Goal: Task Accomplishment & Management: Complete application form

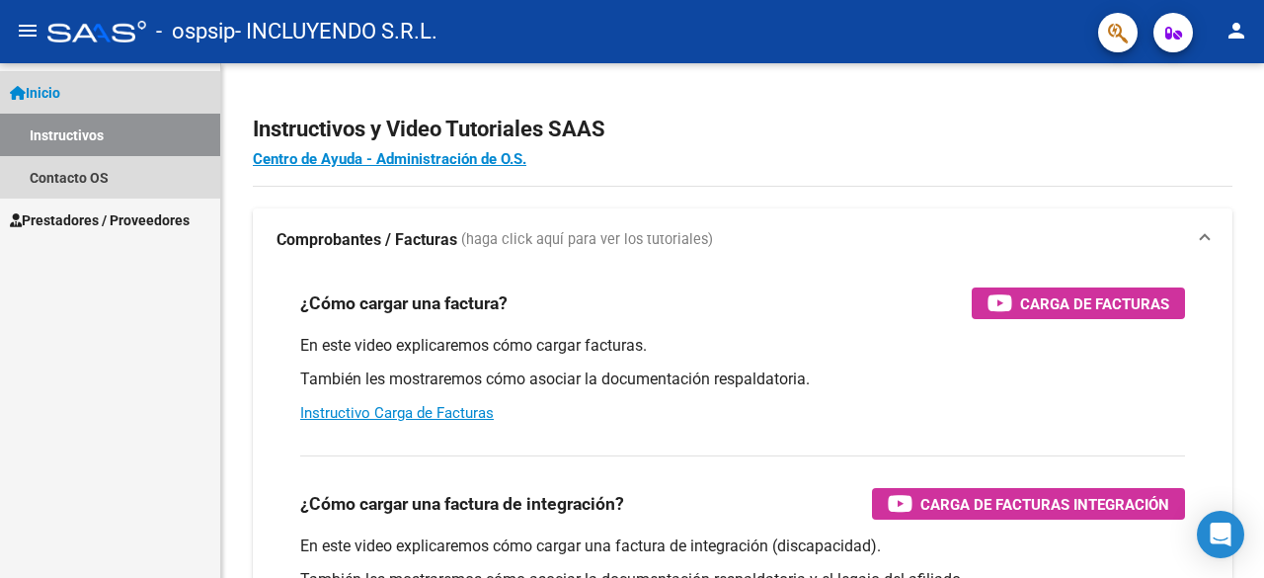
click at [99, 144] on link "Instructivos" at bounding box center [110, 135] width 220 height 42
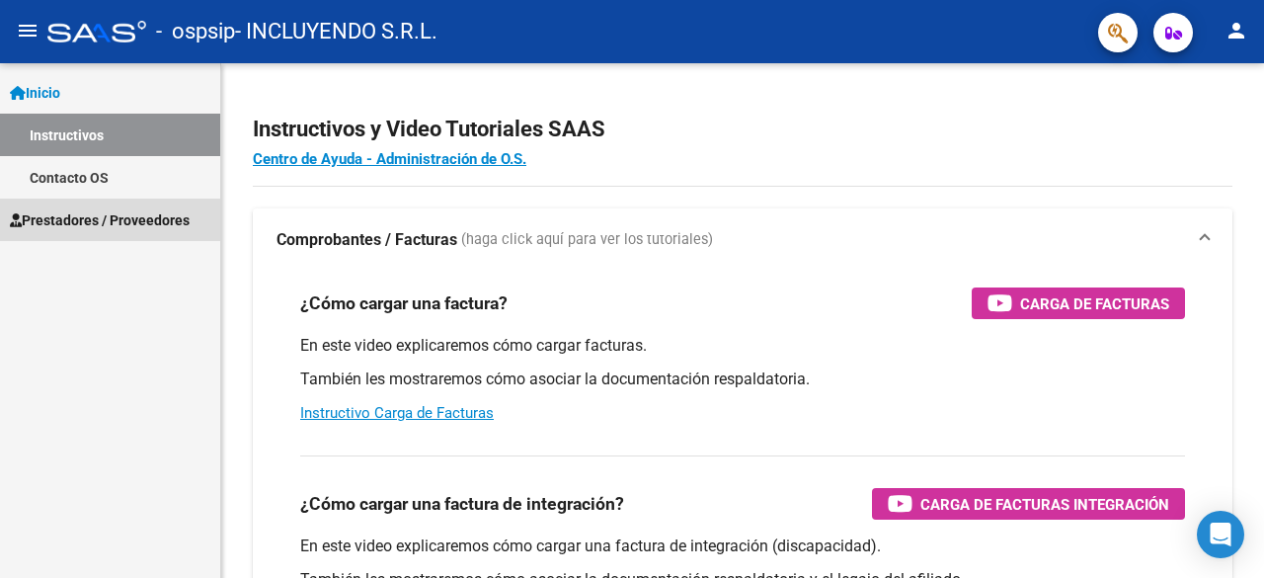
click at [93, 215] on span "Prestadores / Proveedores" at bounding box center [100, 220] width 180 height 22
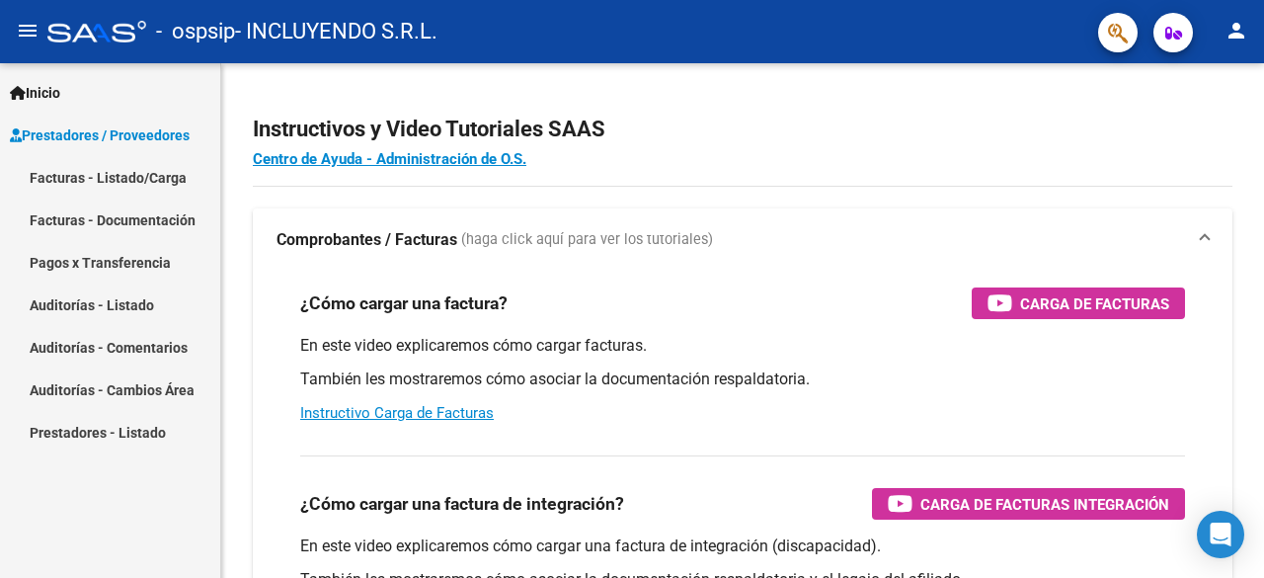
click at [157, 180] on link "Facturas - Listado/Carga" at bounding box center [110, 177] width 220 height 42
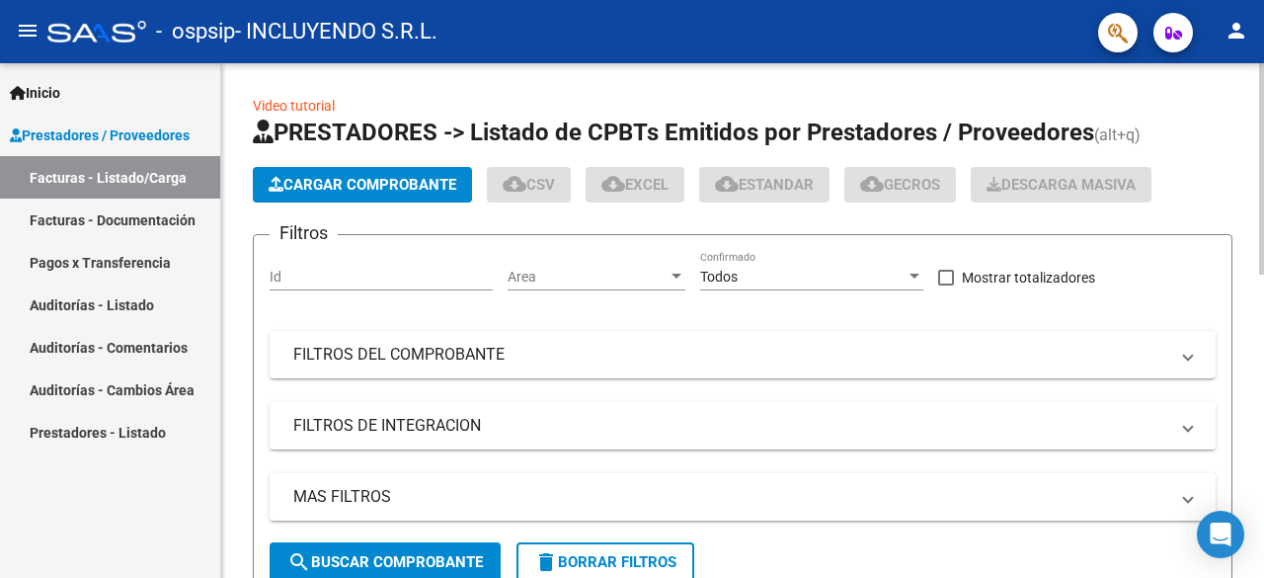
click at [394, 181] on span "Cargar Comprobante" at bounding box center [363, 185] width 188 height 18
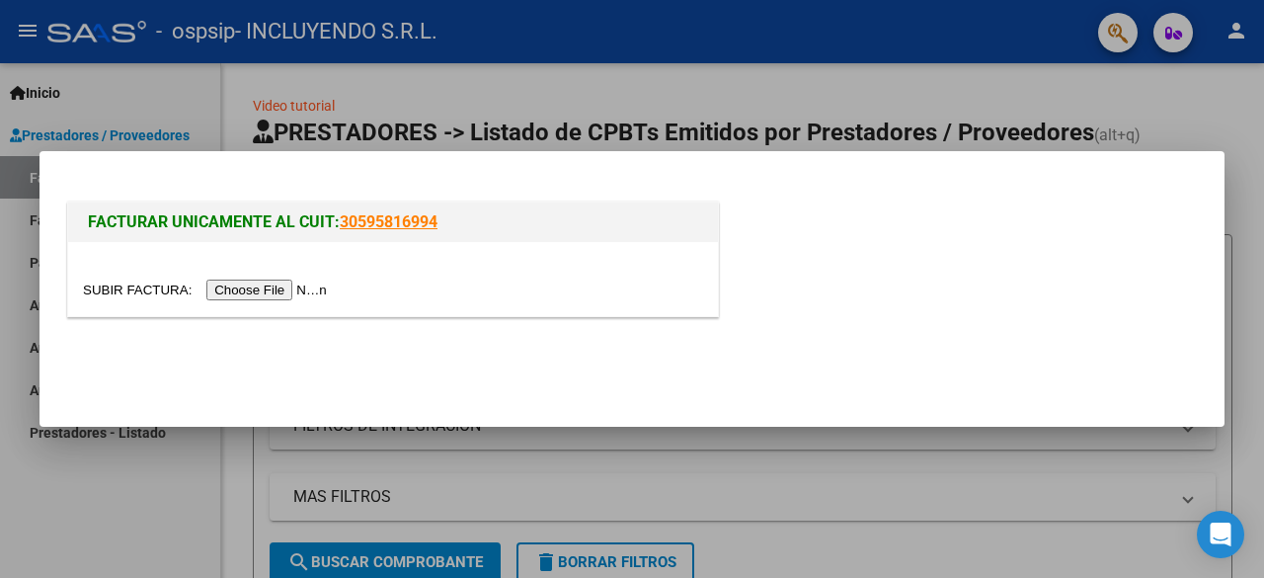
click at [247, 285] on input "file" at bounding box center [208, 289] width 250 height 21
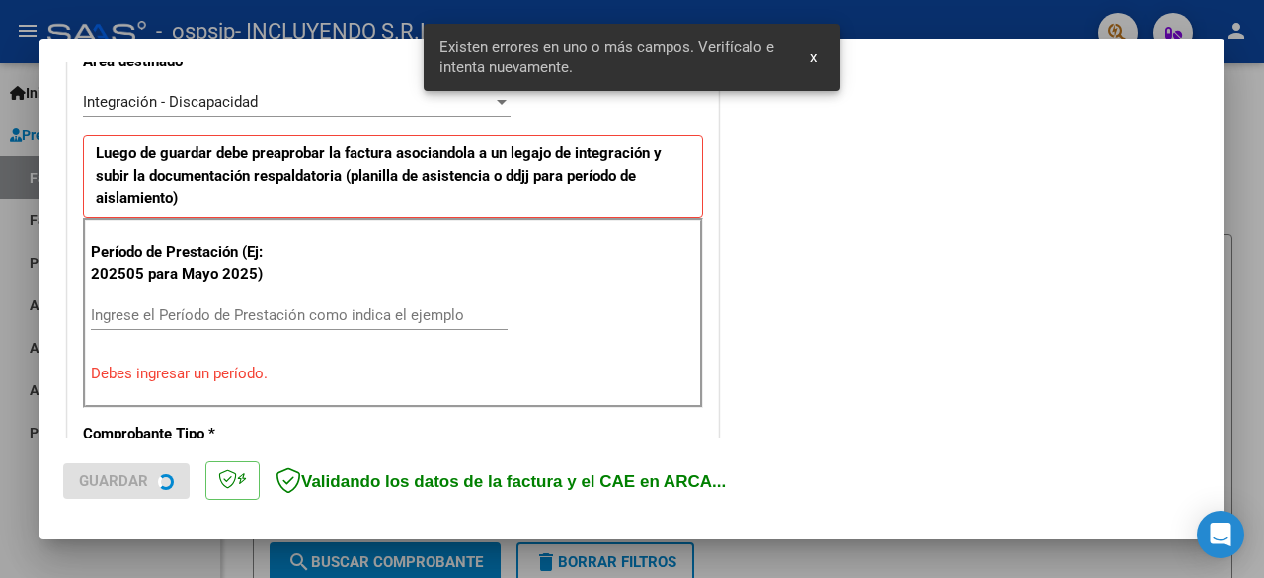
scroll to position [482, 0]
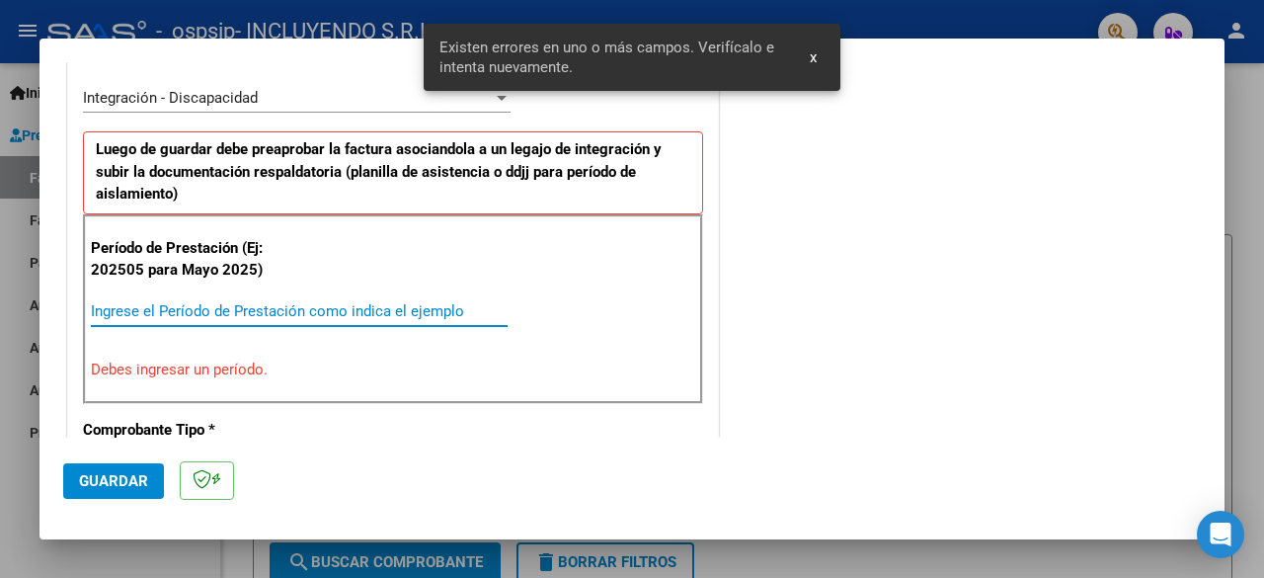
click at [182, 306] on input "Ingrese el Período de Prestación como indica el ejemplo" at bounding box center [299, 311] width 417 height 18
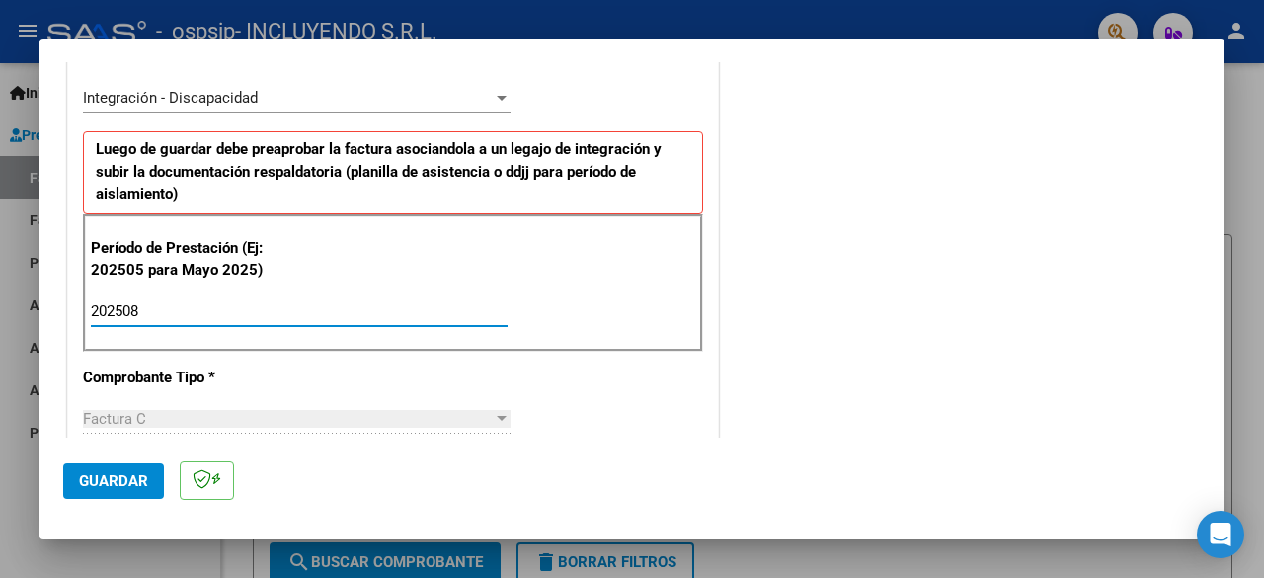
type input "202508"
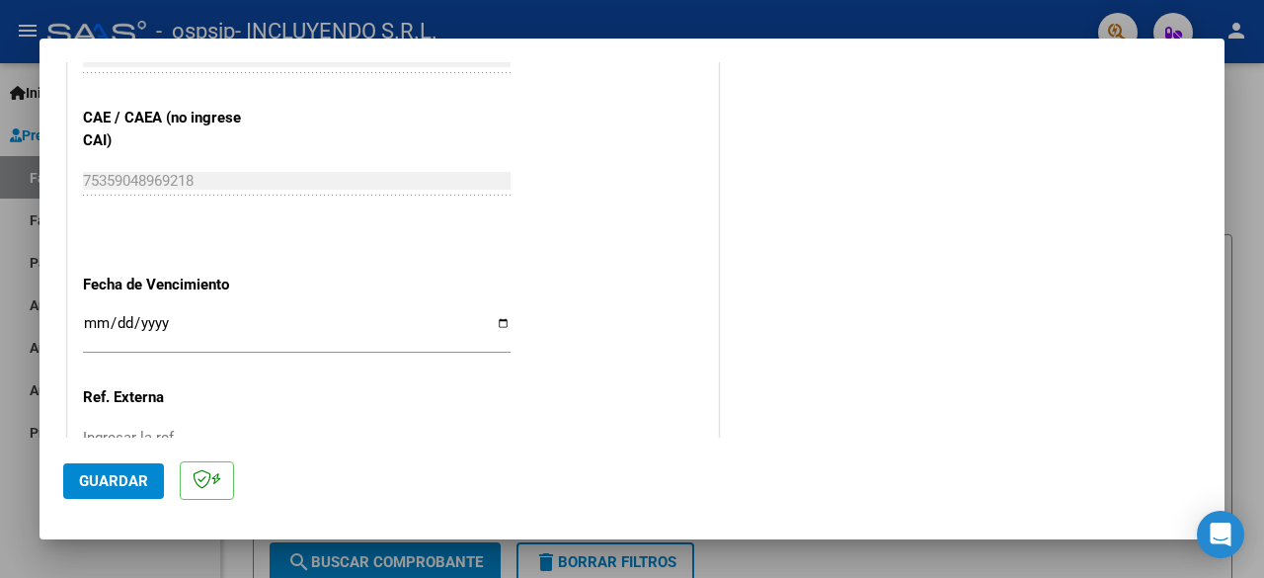
scroll to position [1272, 0]
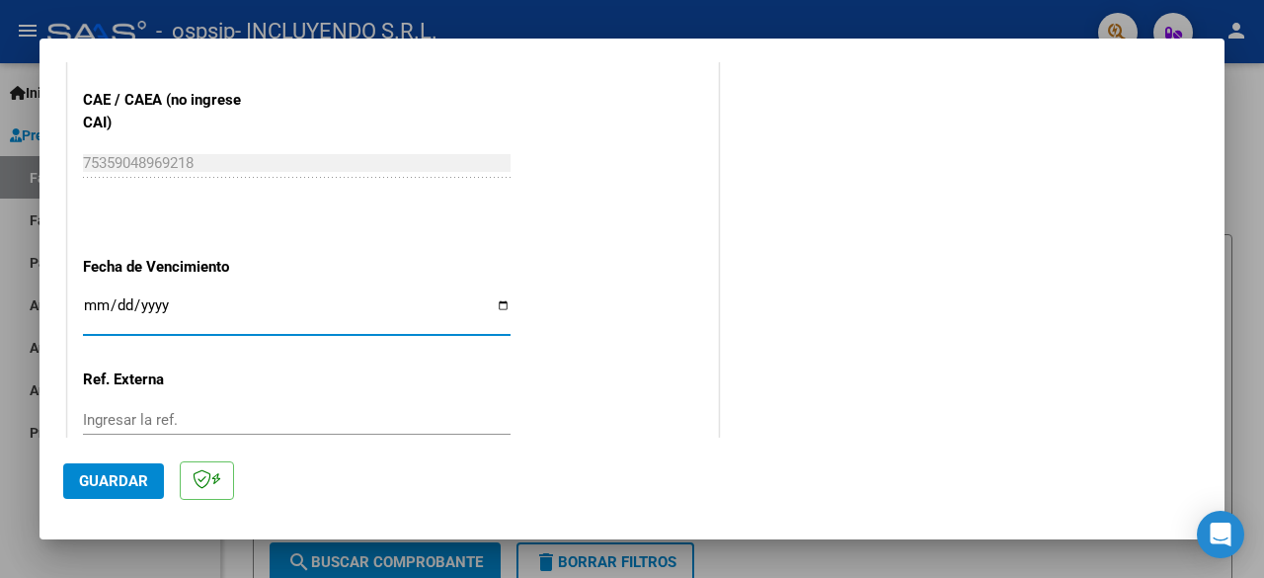
click at [504, 307] on input "Ingresar la fecha" at bounding box center [297, 313] width 428 height 32
type input "[DATE]"
click at [113, 483] on span "Guardar" at bounding box center [113, 481] width 69 height 18
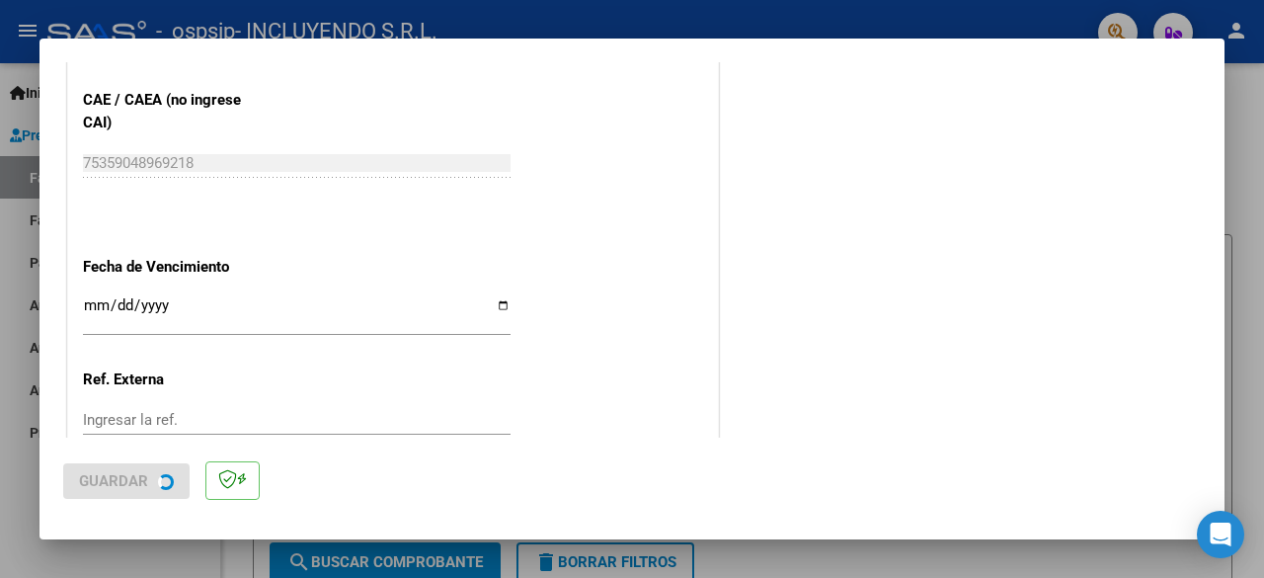
scroll to position [0, 0]
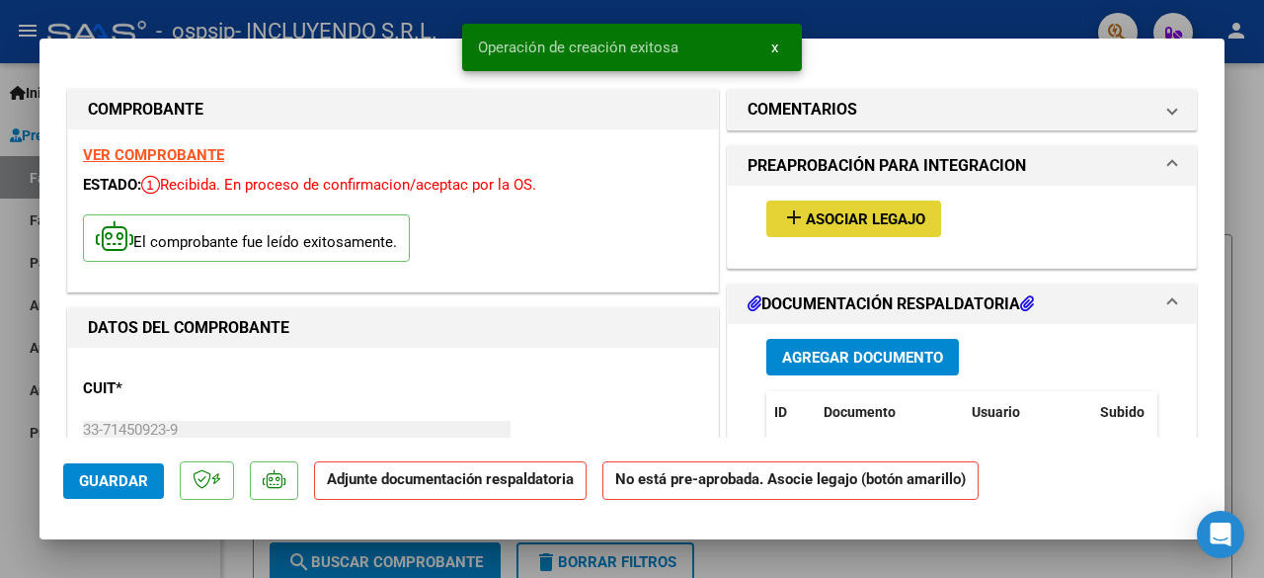
click at [867, 210] on span "Asociar Legajo" at bounding box center [865, 219] width 119 height 18
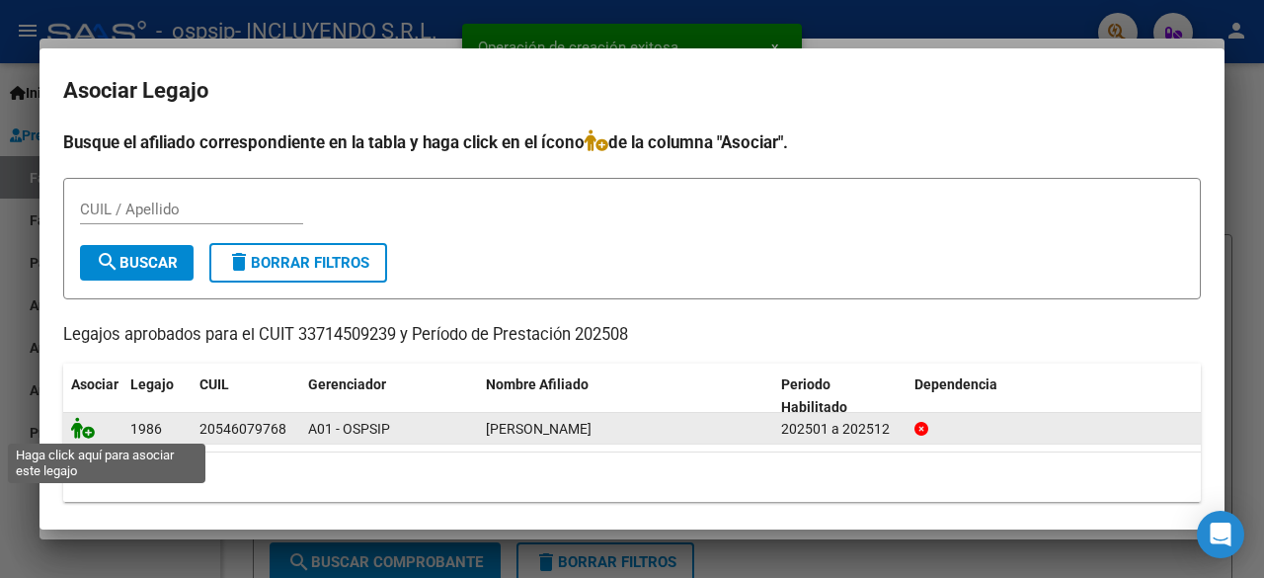
click at [88, 428] on icon at bounding box center [83, 428] width 24 height 22
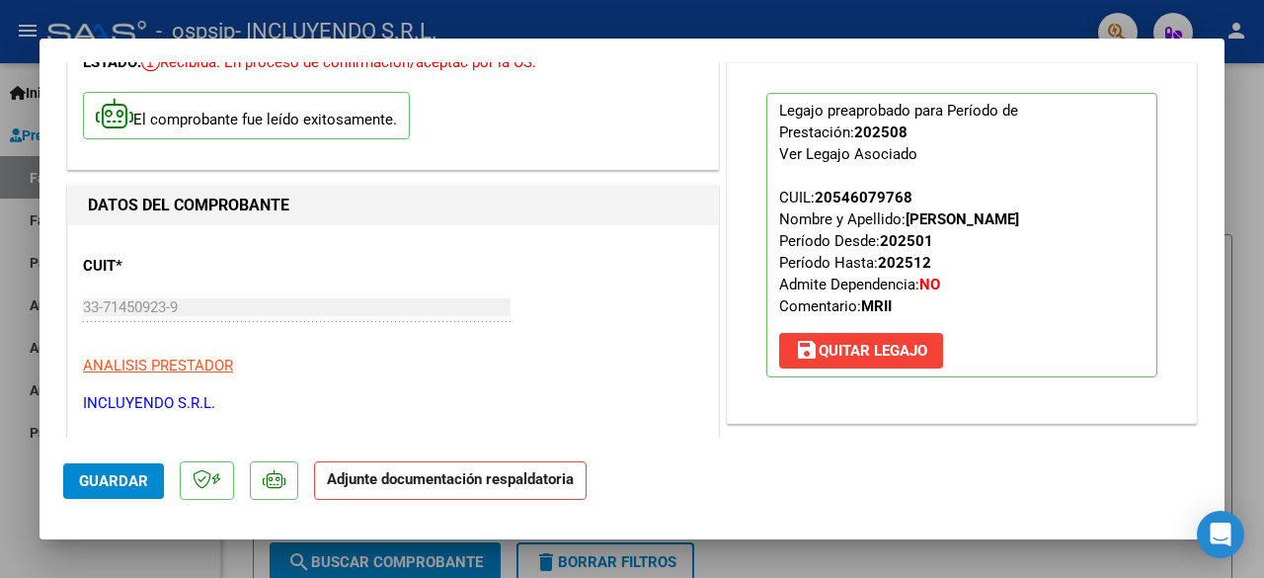
scroll to position [296, 0]
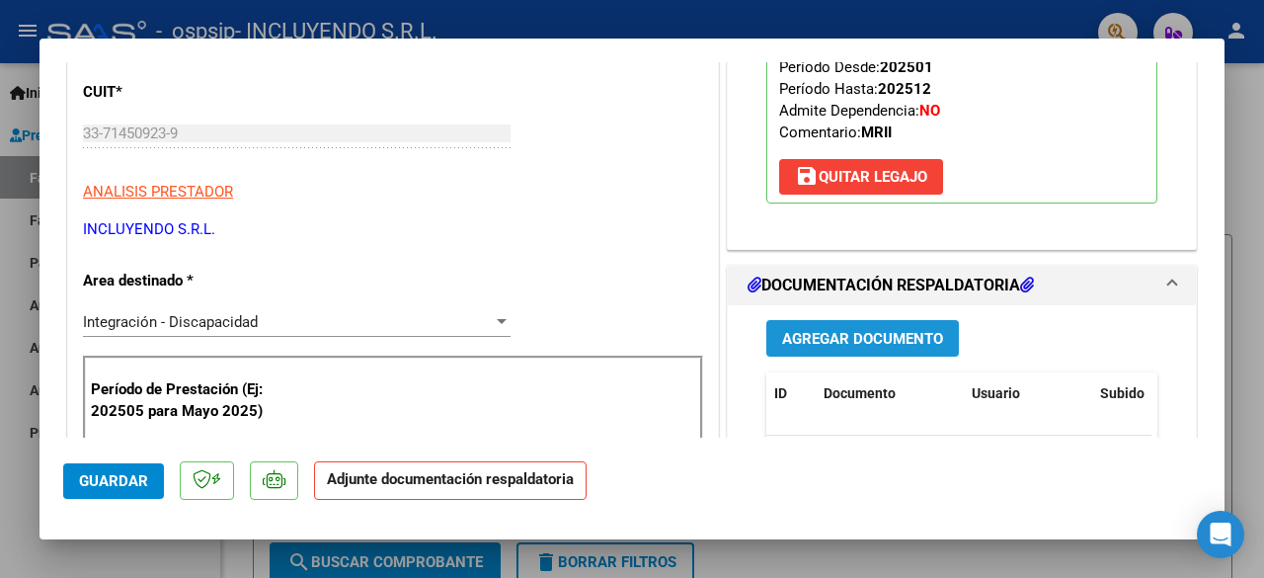
click at [856, 331] on span "Agregar Documento" at bounding box center [862, 339] width 161 height 18
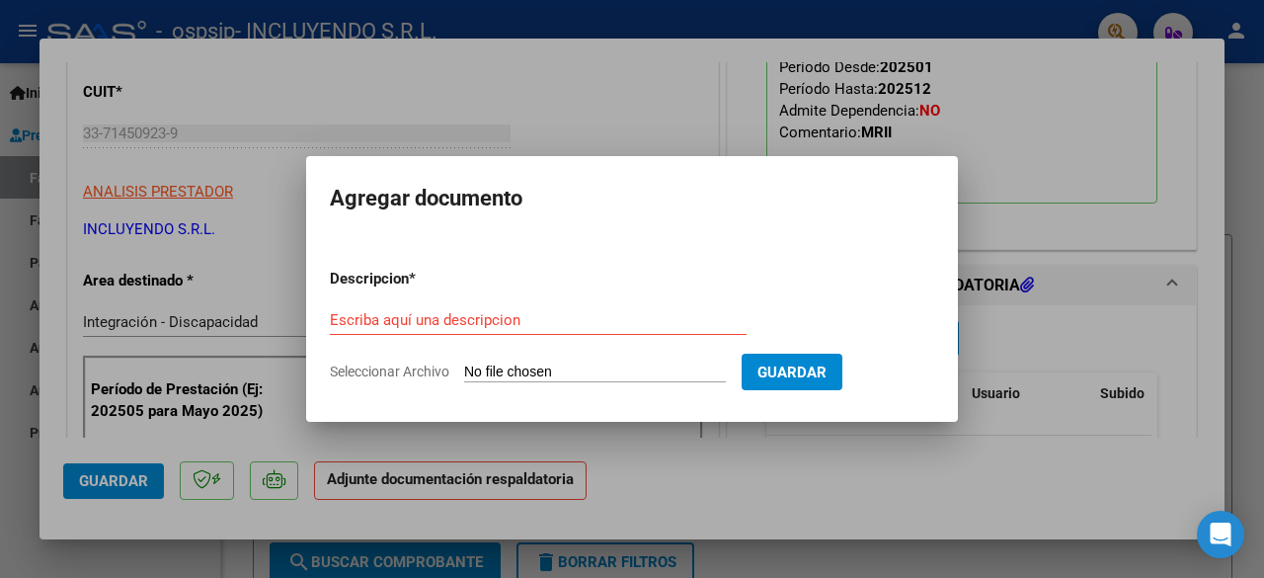
click at [516, 372] on input "Seleccionar Archivo" at bounding box center [595, 372] width 262 height 19
type input "C:\fakepath\Comprobante de CAE FC 00003-00008487 OBREGON [PERSON_NAME] - [DATE]…"
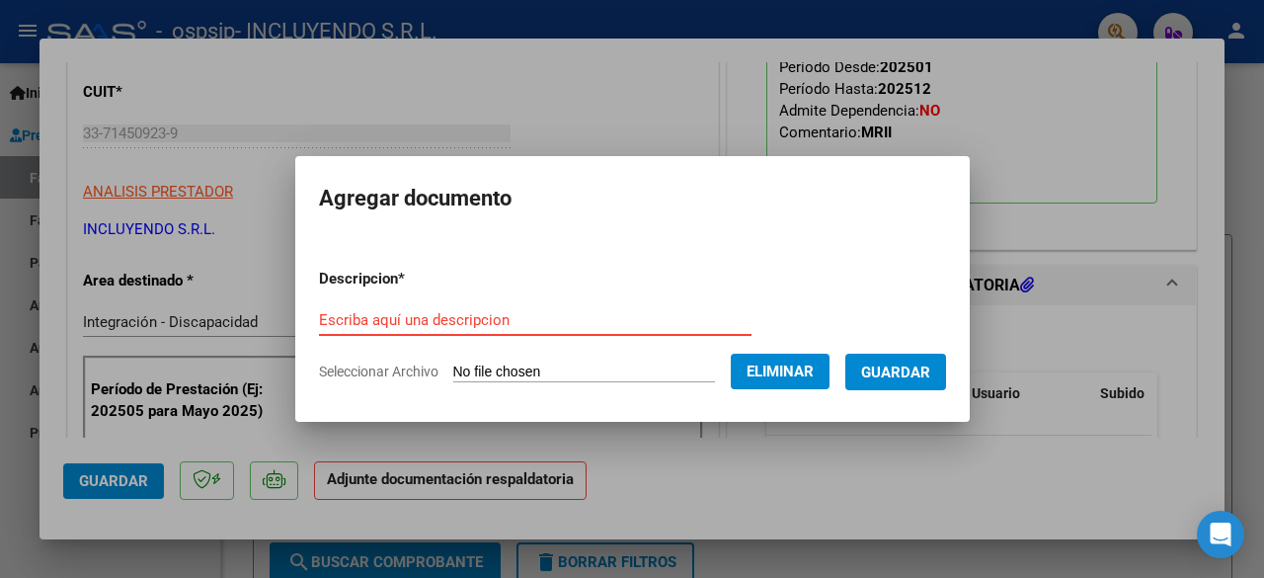
drag, startPoint x: 395, startPoint y: 302, endPoint x: 336, endPoint y: 324, distance: 63.1
click at [336, 324] on input "Escriba aquí una descripcion" at bounding box center [535, 320] width 433 height 18
paste input "Comprobante de CAE FC 00003-00008487 OBREGON [PERSON_NAME] - [DATE]"
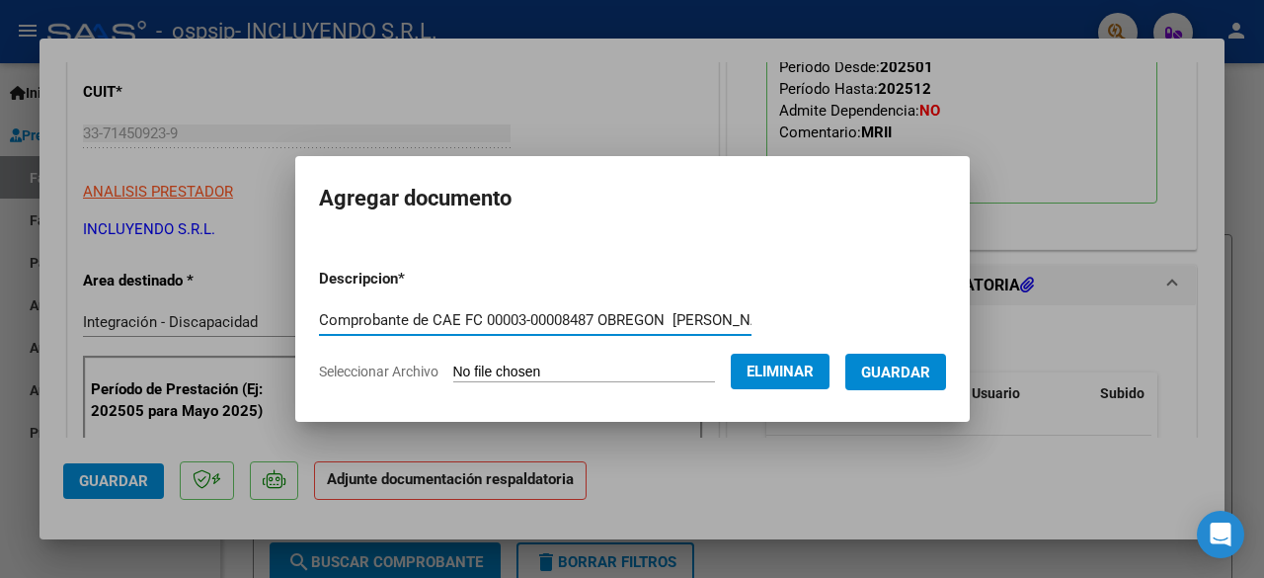
scroll to position [0, 233]
type input "Comprobante de CAE FC 00003-00008487 OBREGON [PERSON_NAME] - [DATE]"
click at [911, 372] on span "Guardar" at bounding box center [895, 372] width 69 height 18
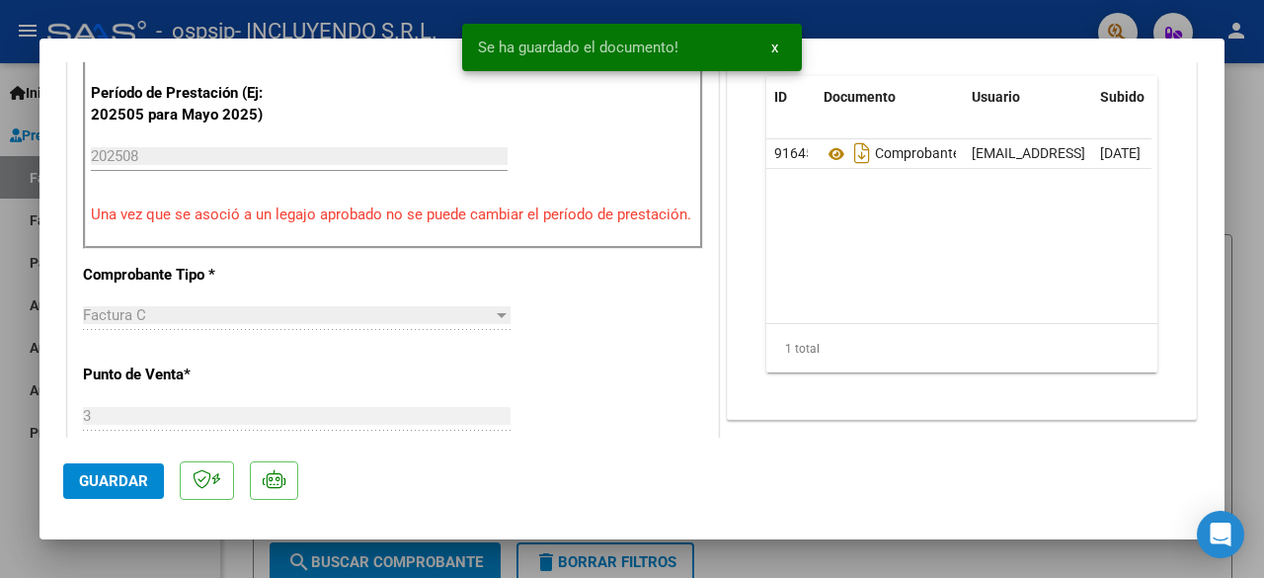
scroll to position [494, 0]
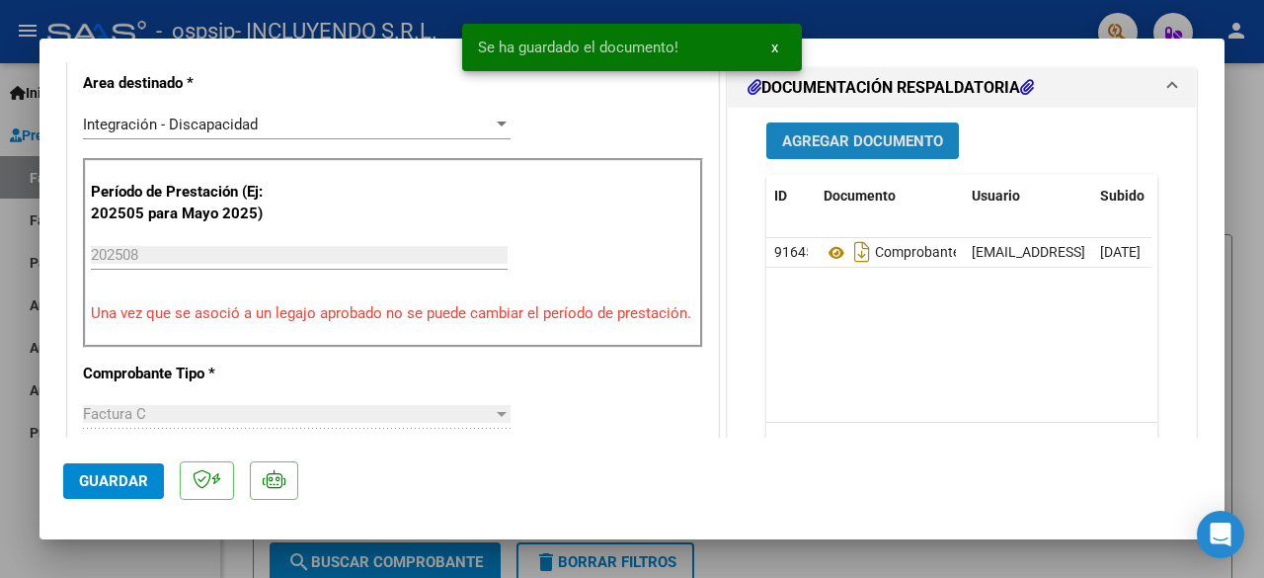
click at [869, 131] on span "Agregar Documento" at bounding box center [862, 140] width 161 height 18
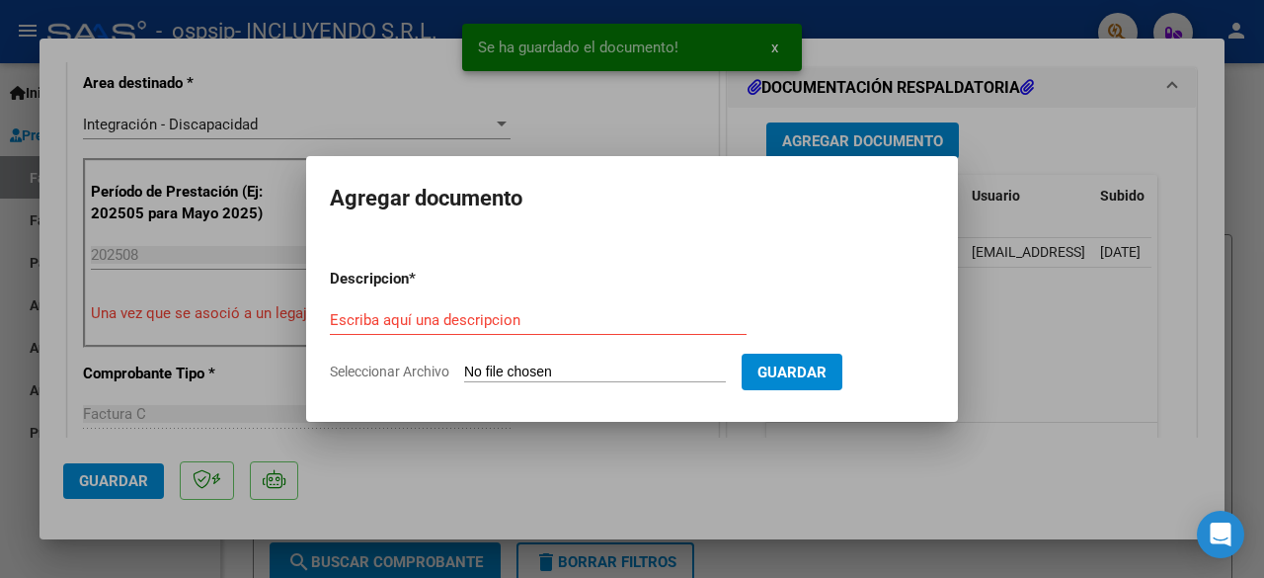
click at [516, 375] on input "Seleccionar Archivo" at bounding box center [595, 372] width 262 height 19
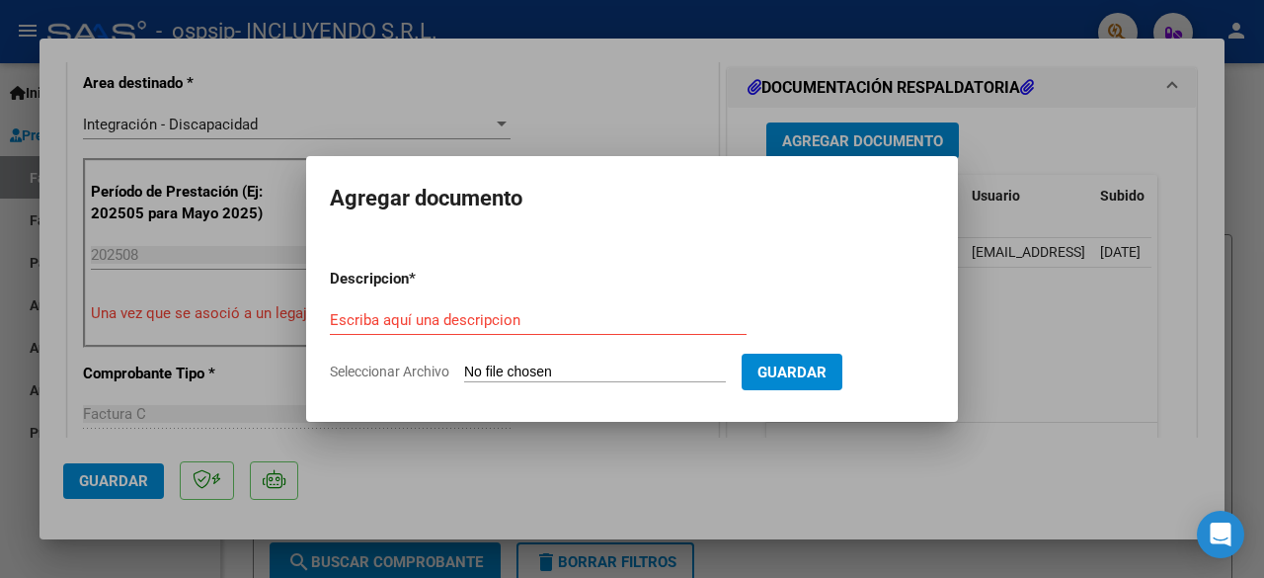
type input "C:\fakepath\Constancia de CUIT- Incluyendo SRL.pdf"
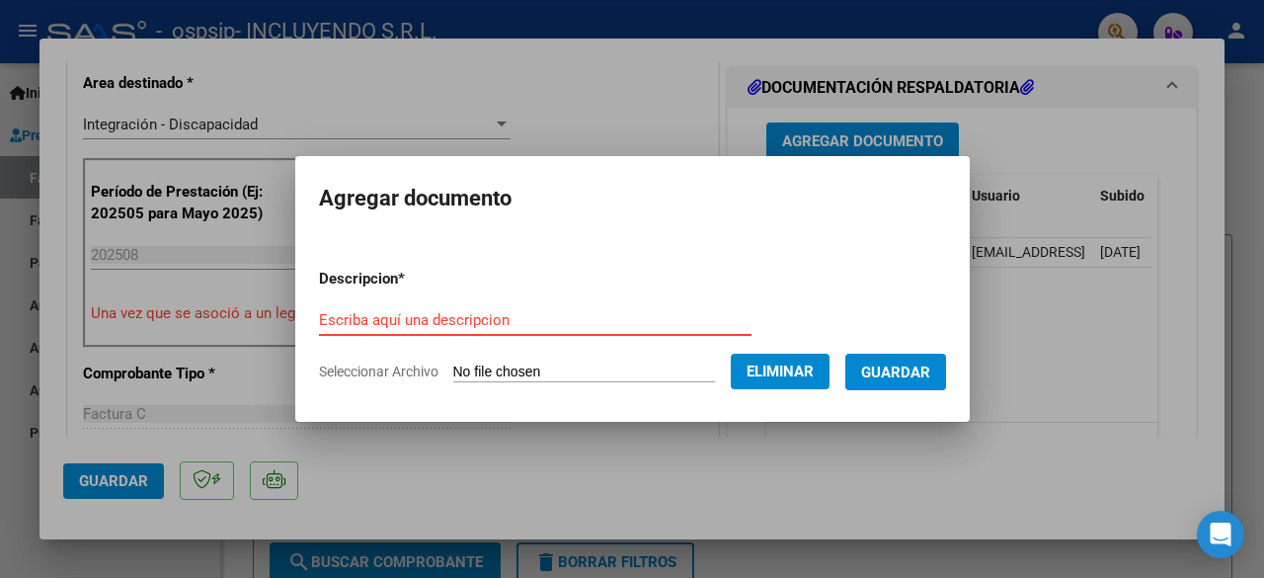
paste input "Constancia de CUIT- Incluyendo SRL"
type input "Constancia de CUIT- Incluyendo SRL"
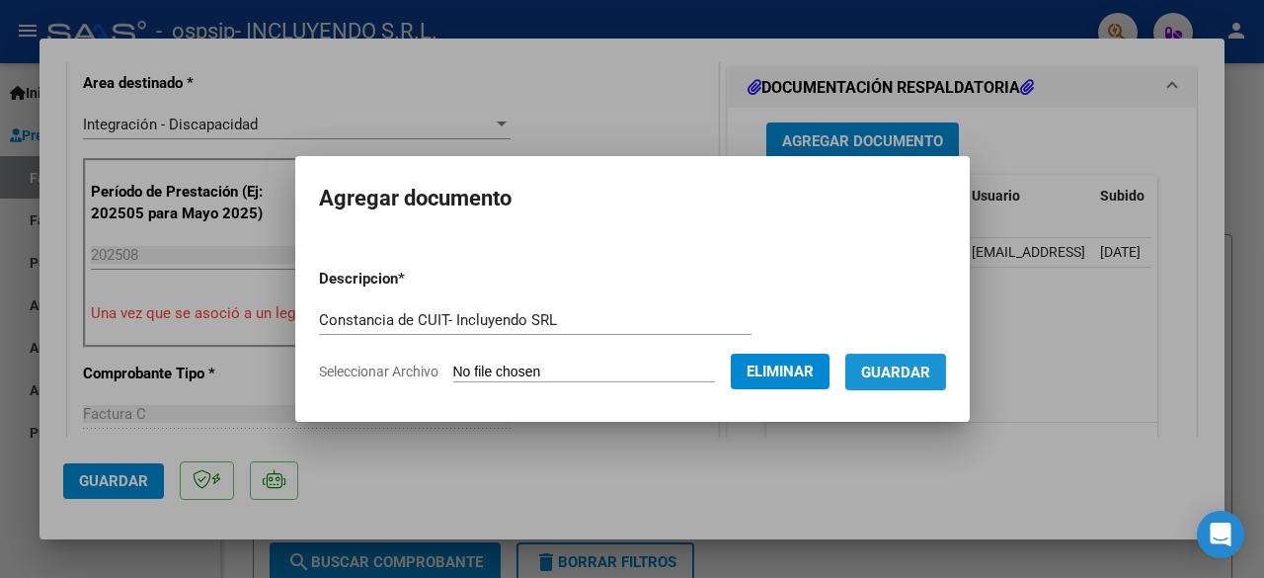
click at [930, 375] on span "Guardar" at bounding box center [895, 372] width 69 height 18
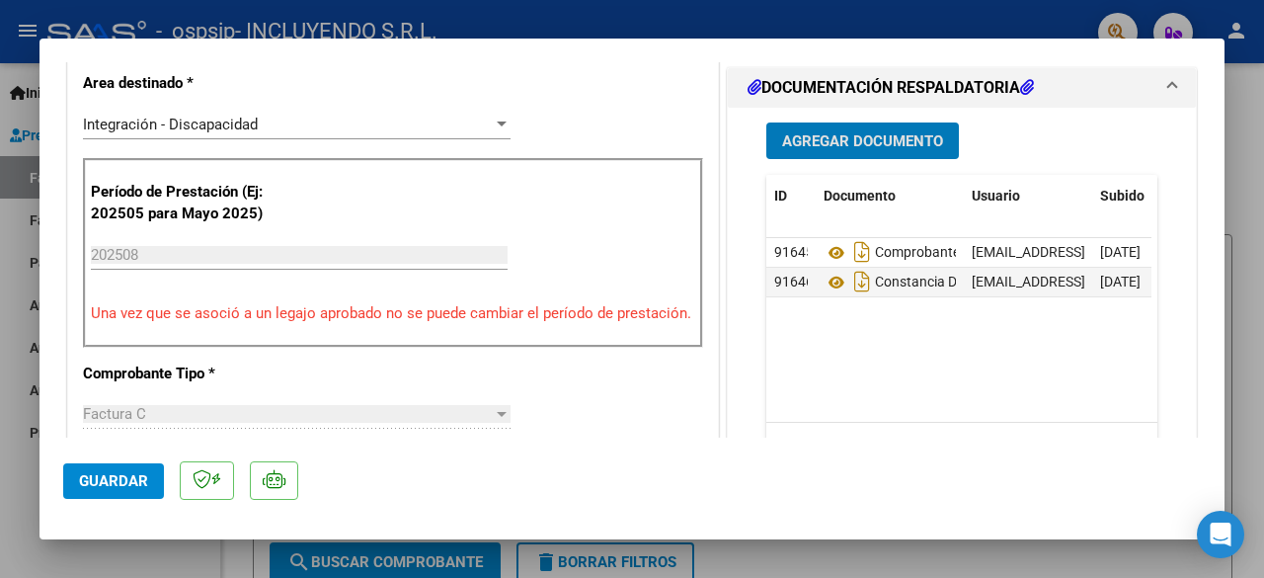
click at [851, 147] on button "Agregar Documento" at bounding box center [862, 140] width 193 height 37
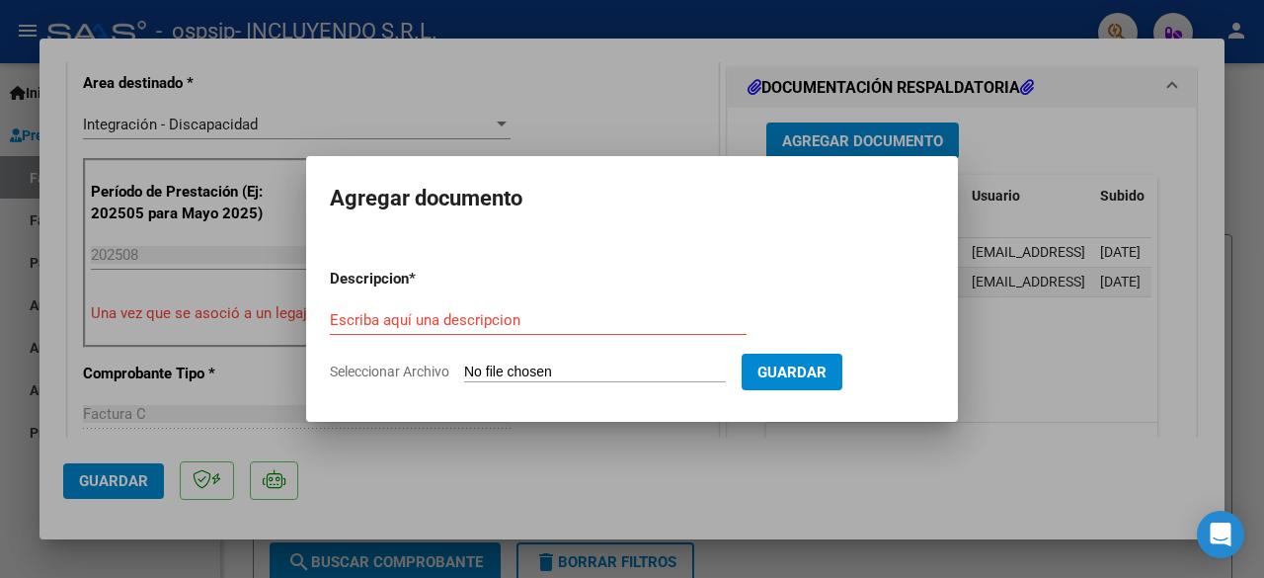
click at [606, 369] on input "Seleccionar Archivo" at bounding box center [595, 372] width 262 height 19
type input "C:\fakepath\Planilla de asistencia OBREGON Modulo Integral Intensivo [DATE].pdf"
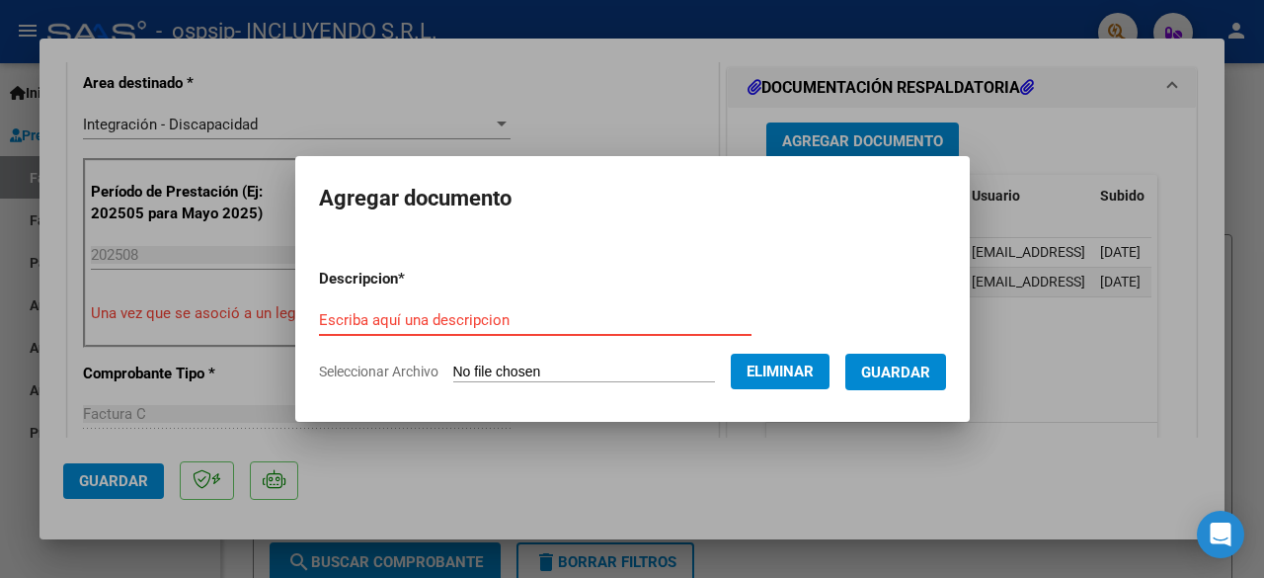
paste input "Planilla de asistencia OBREGON Modulo Integral Intensivo [DATE]"
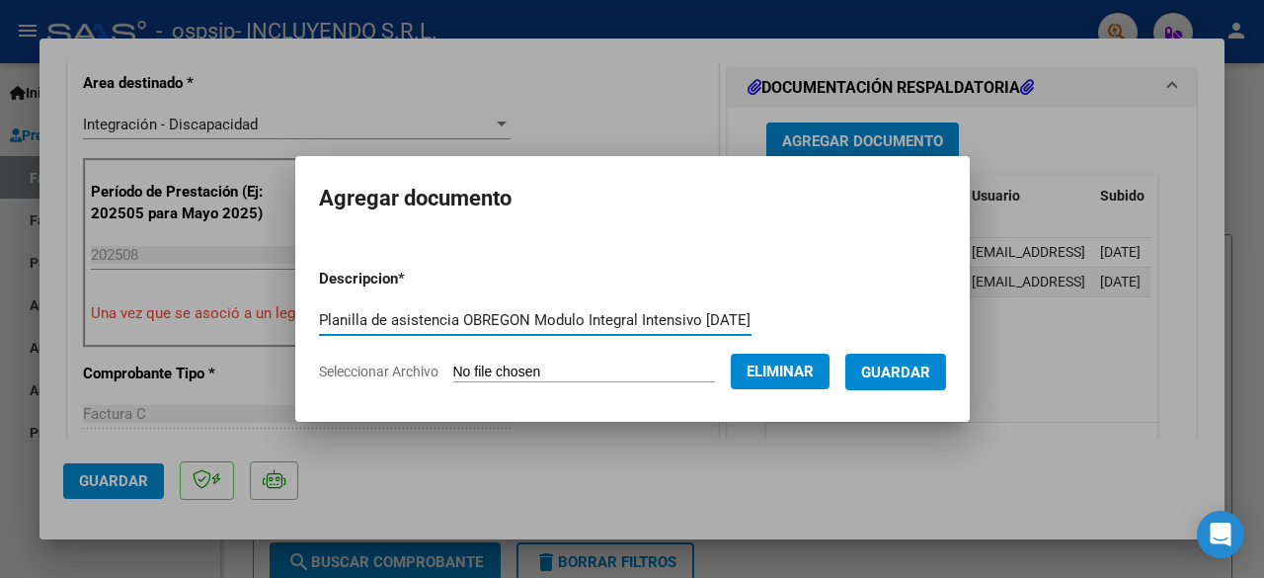
type input "Planilla de asistencia OBREGON Modulo Integral Intensivo [DATE]"
click at [912, 373] on span "Guardar" at bounding box center [895, 372] width 69 height 18
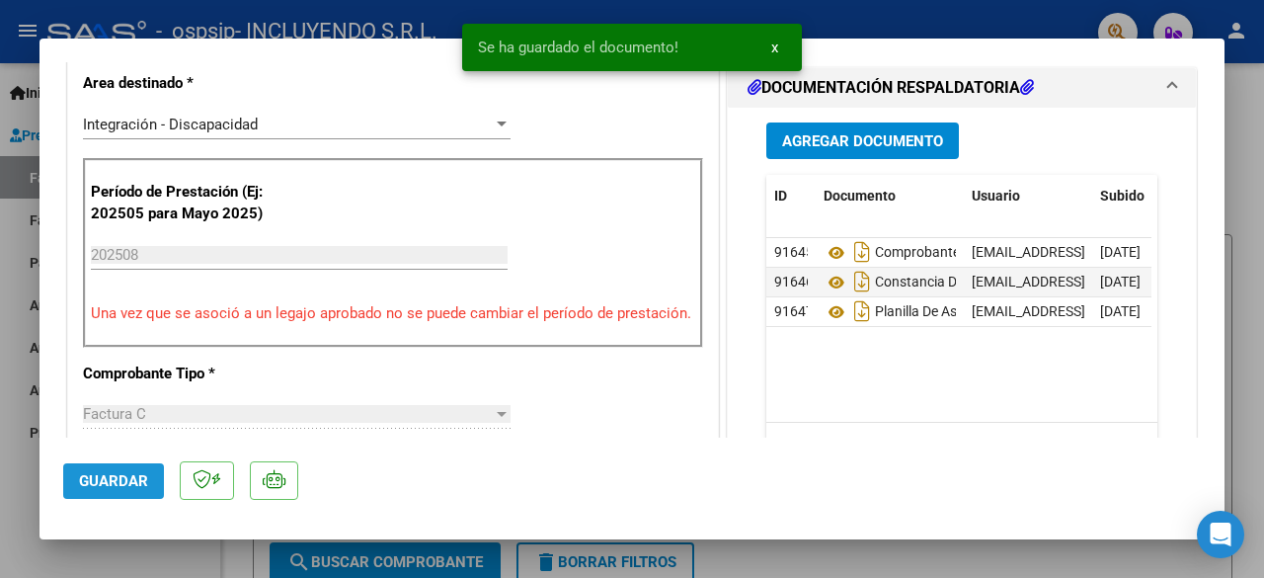
click at [126, 485] on span "Guardar" at bounding box center [113, 481] width 69 height 18
click at [101, 554] on div at bounding box center [632, 289] width 1264 height 578
type input "$ 0,00"
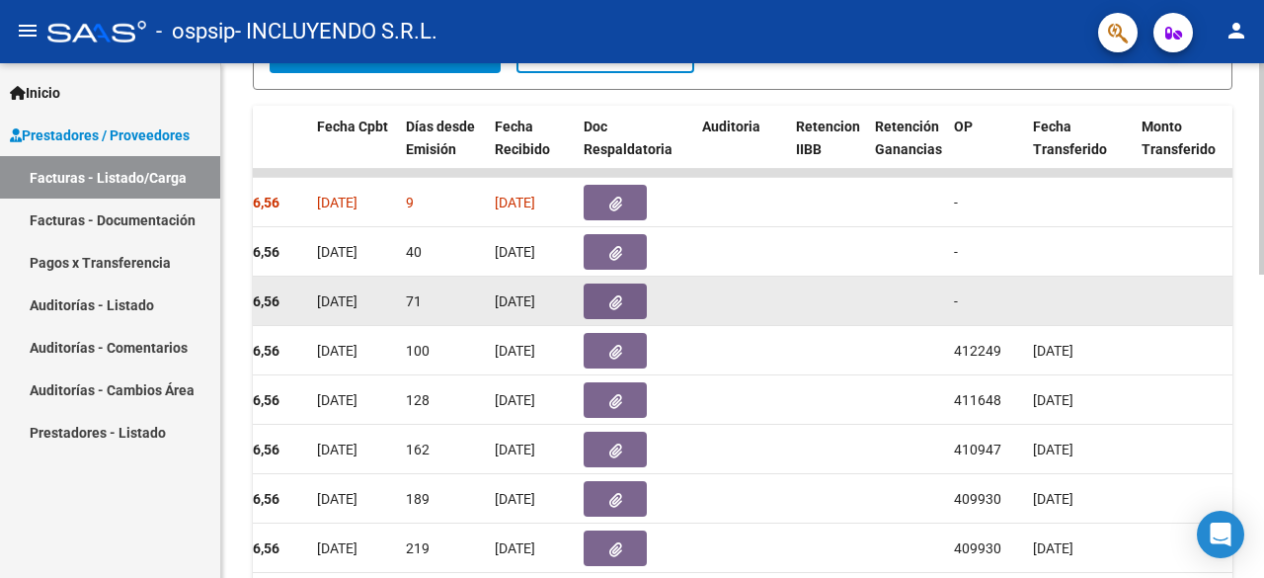
scroll to position [438, 0]
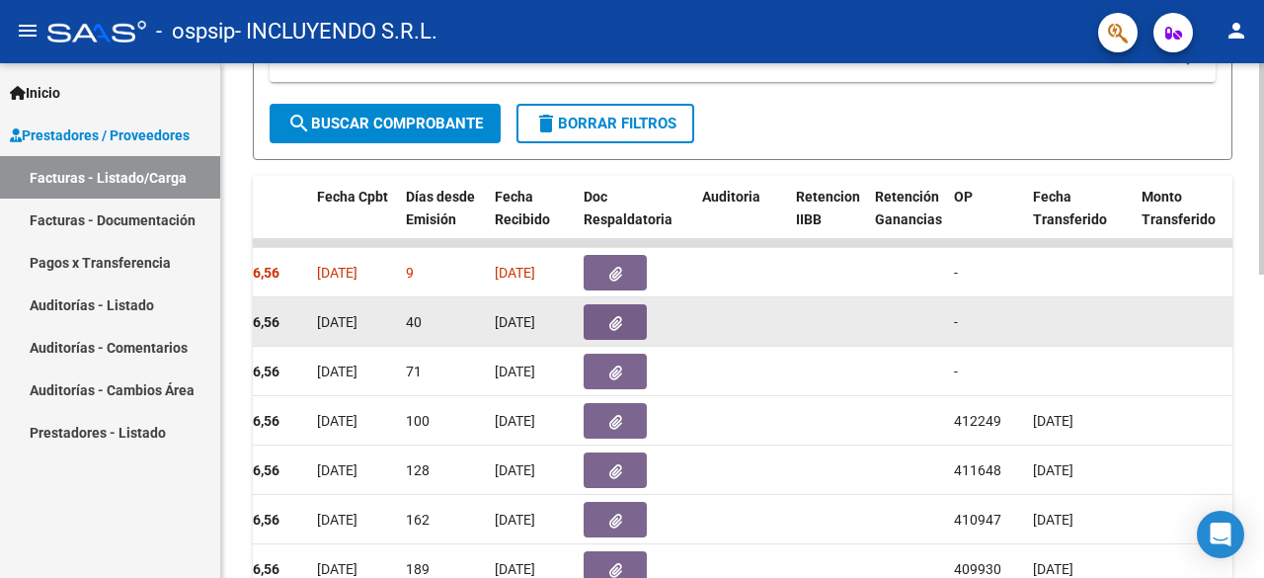
click at [612, 322] on icon "button" at bounding box center [615, 323] width 13 height 15
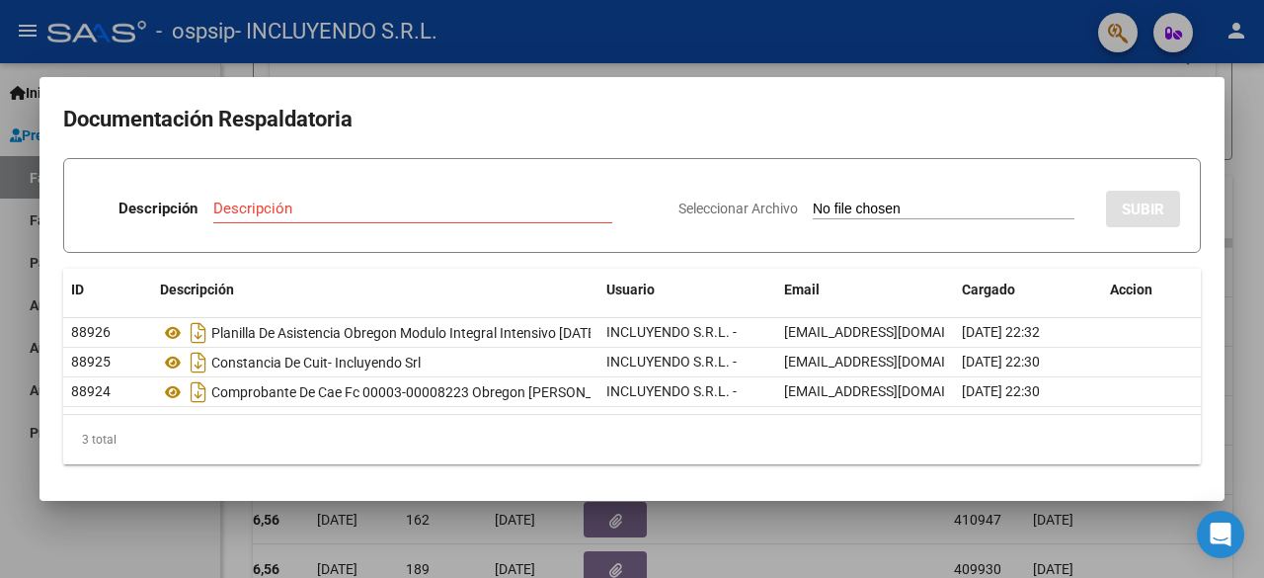
click at [771, 540] on div at bounding box center [632, 289] width 1264 height 578
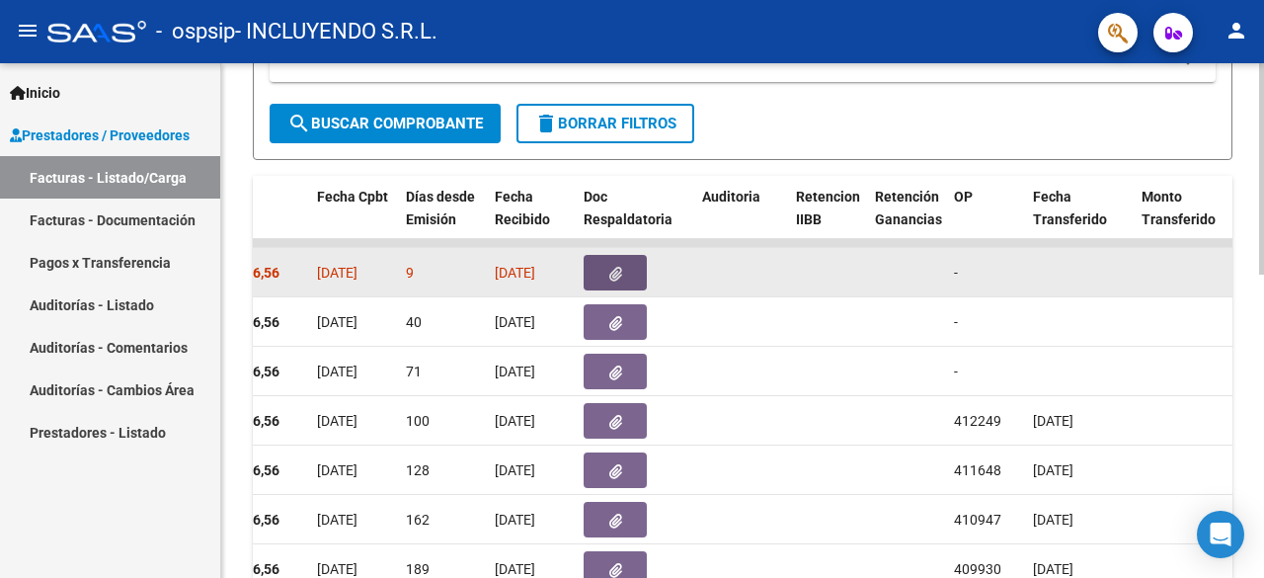
click at [616, 271] on icon "button" at bounding box center [615, 274] width 13 height 15
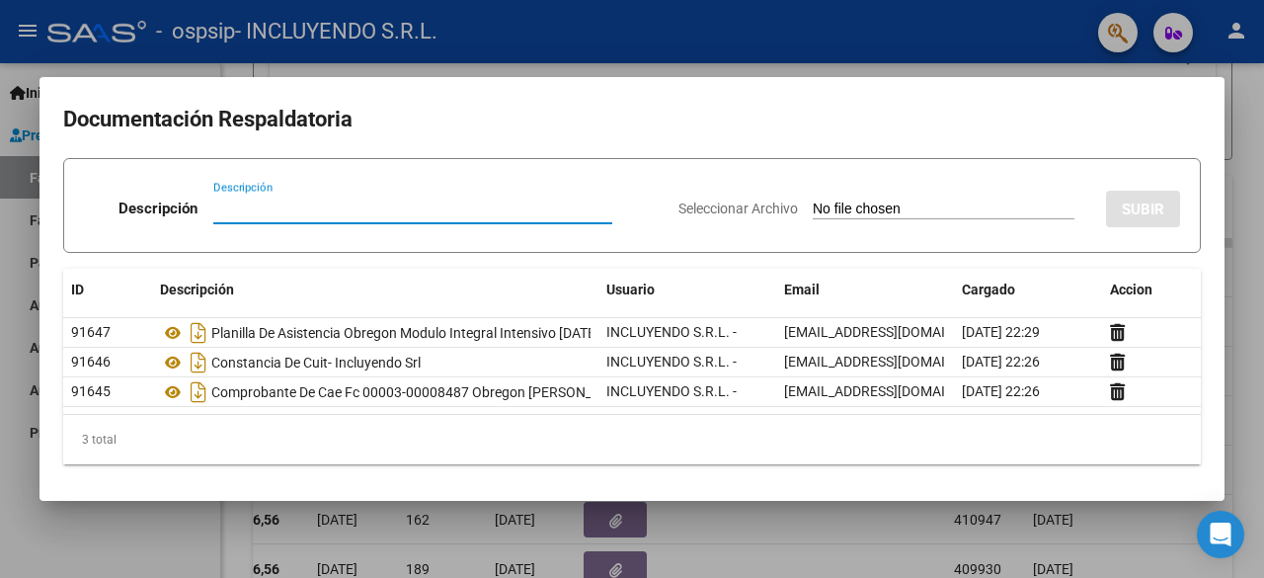
click at [749, 516] on div at bounding box center [632, 289] width 1264 height 578
